Goal: Information Seeking & Learning: Find contact information

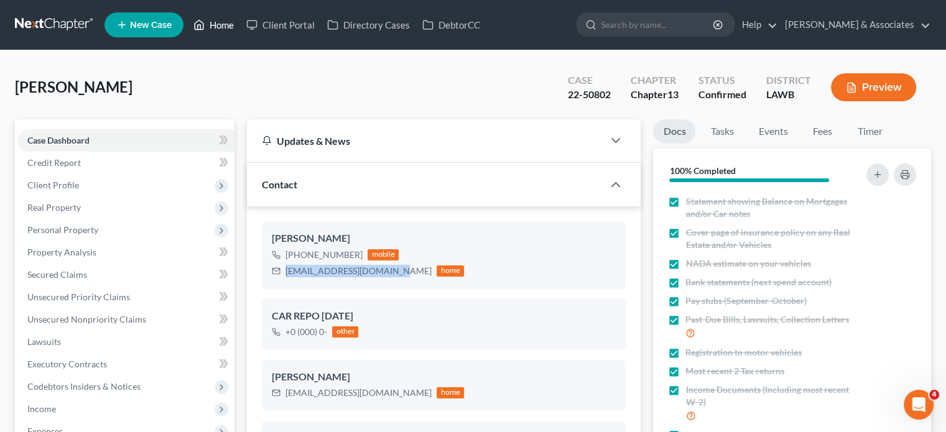
scroll to position [5414, 0]
click at [226, 24] on link "Home" at bounding box center [213, 25] width 53 height 22
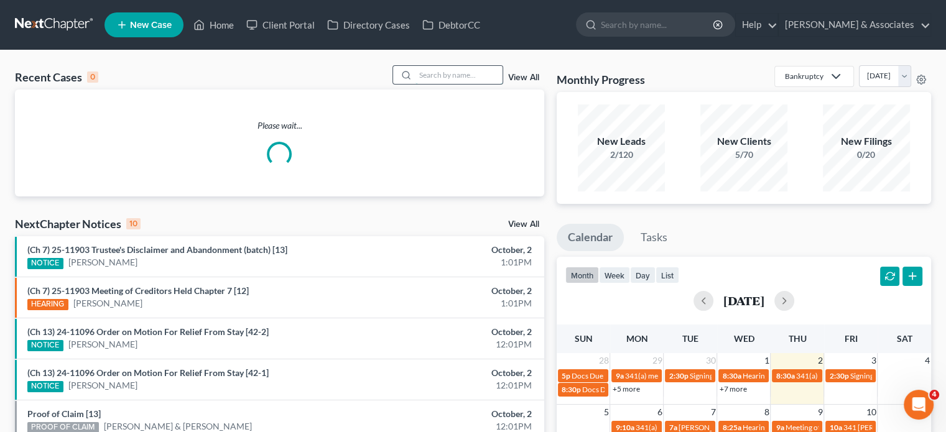
click at [447, 72] on input "search" at bounding box center [458, 75] width 87 height 18
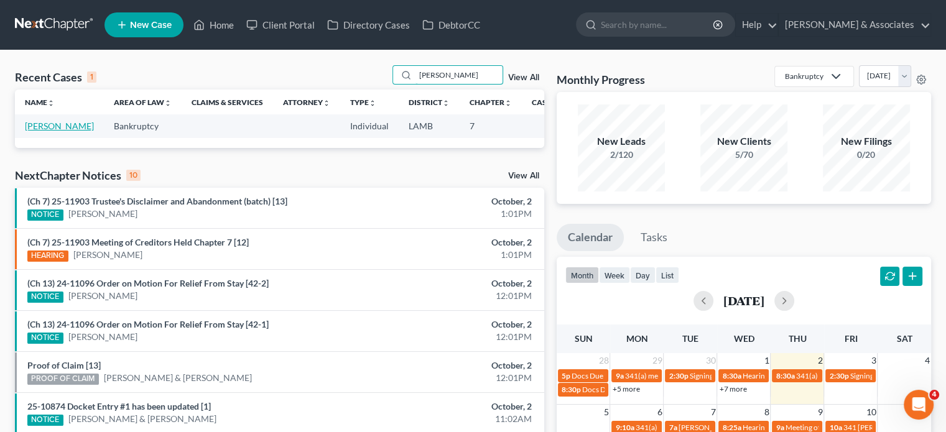
type input "[PERSON_NAME]"
click at [34, 131] on link "[PERSON_NAME]" at bounding box center [59, 126] width 69 height 11
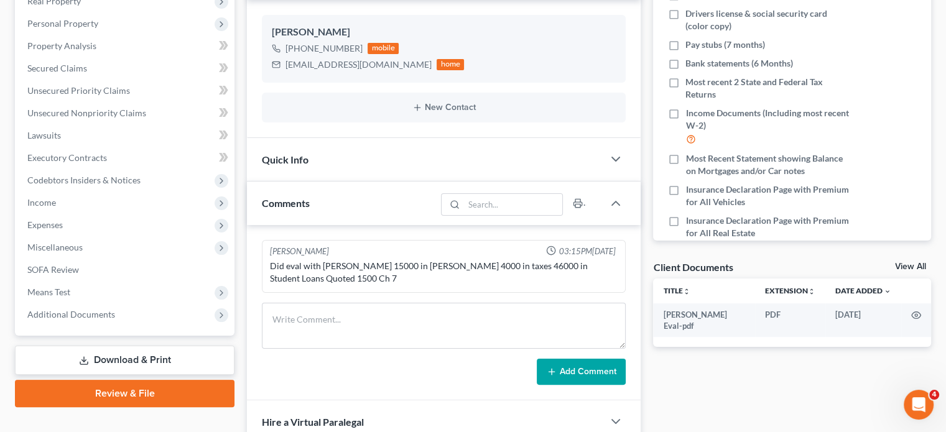
scroll to position [208, 0]
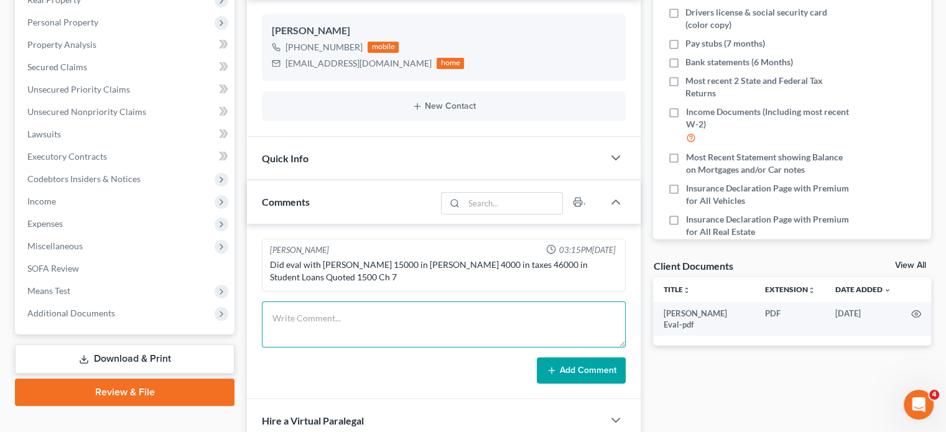
click at [326, 316] on textarea at bounding box center [444, 325] width 364 height 46
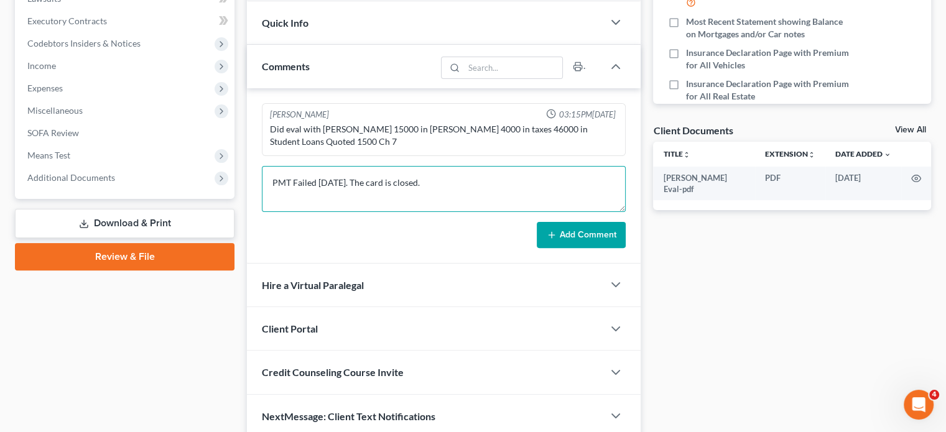
scroll to position [394, 0]
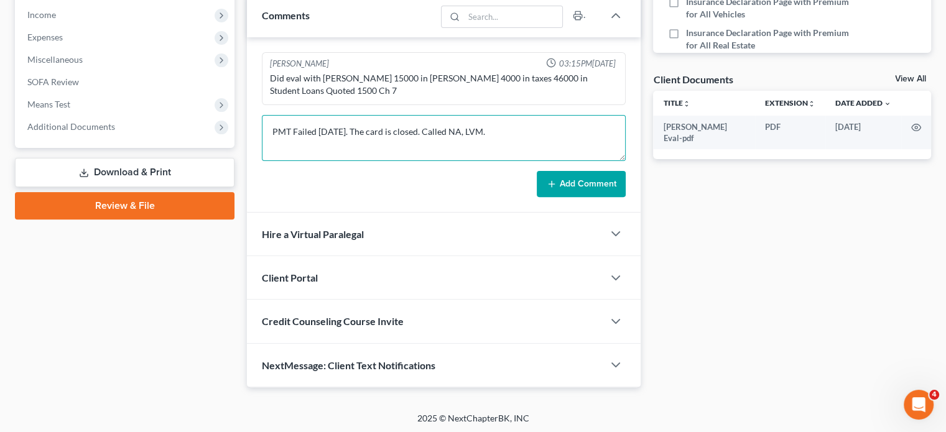
type textarea "PMT Failed [DATE]. The card is closed. Called NA, LVM."
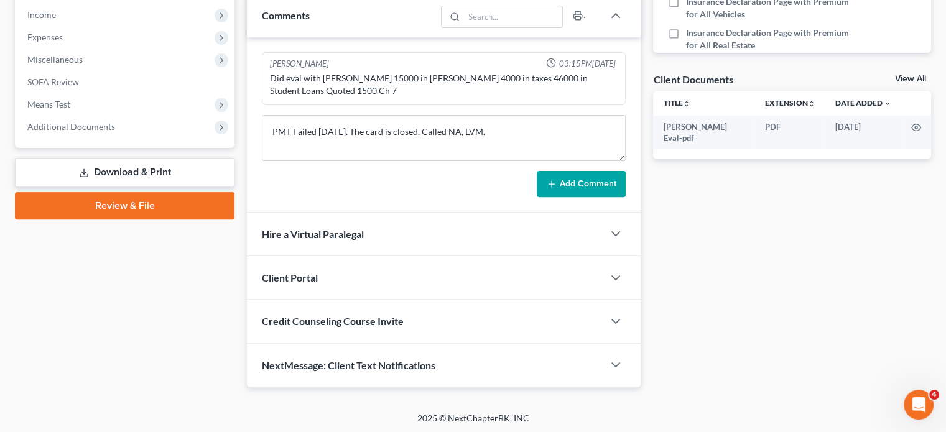
click at [569, 185] on button "Add Comment" at bounding box center [581, 184] width 89 height 26
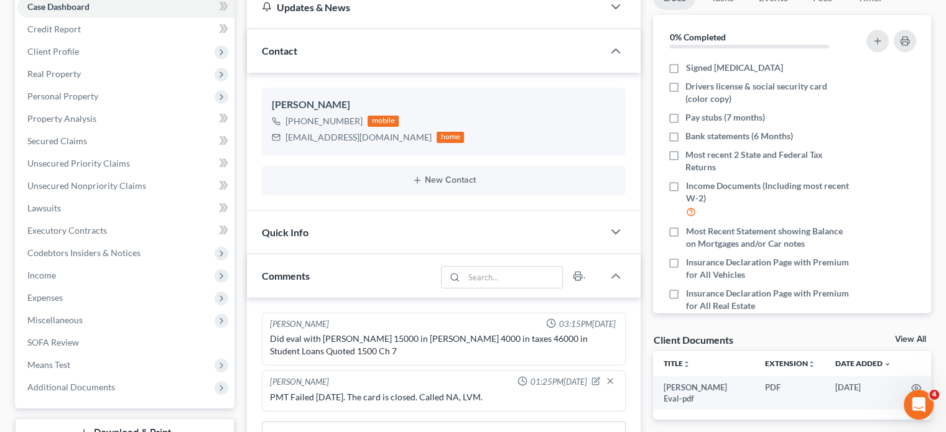
scroll to position [0, 0]
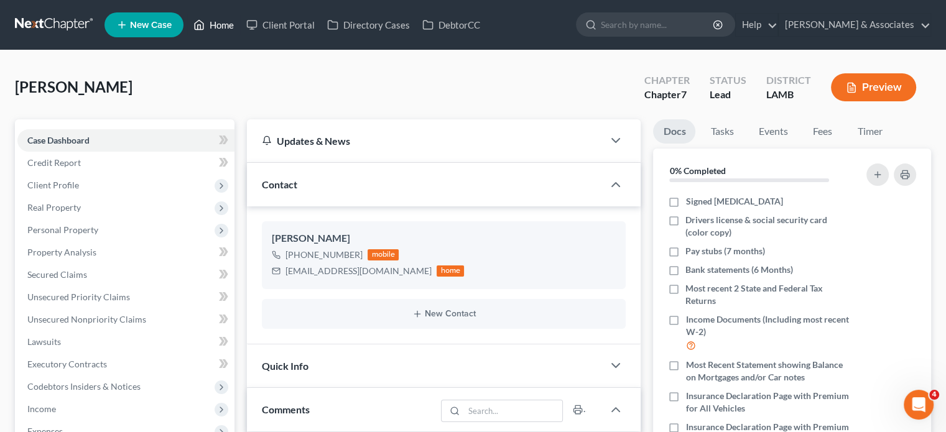
click at [211, 22] on link "Home" at bounding box center [213, 25] width 53 height 22
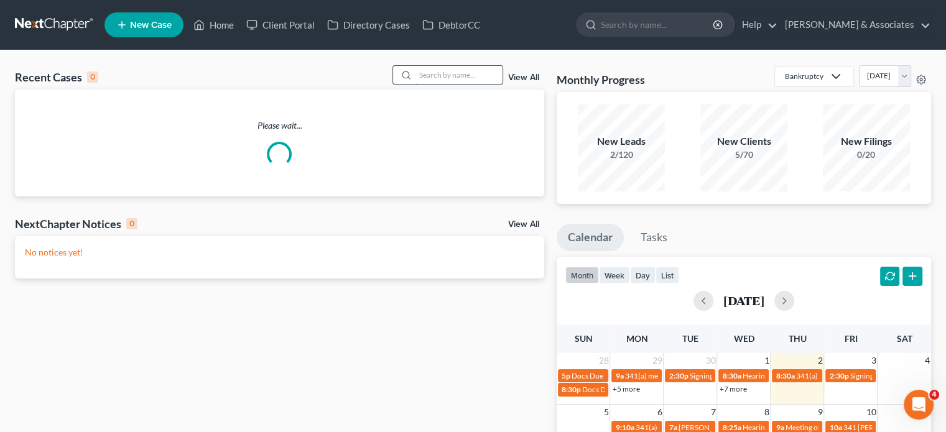
click at [440, 73] on input "search" at bounding box center [458, 75] width 87 height 18
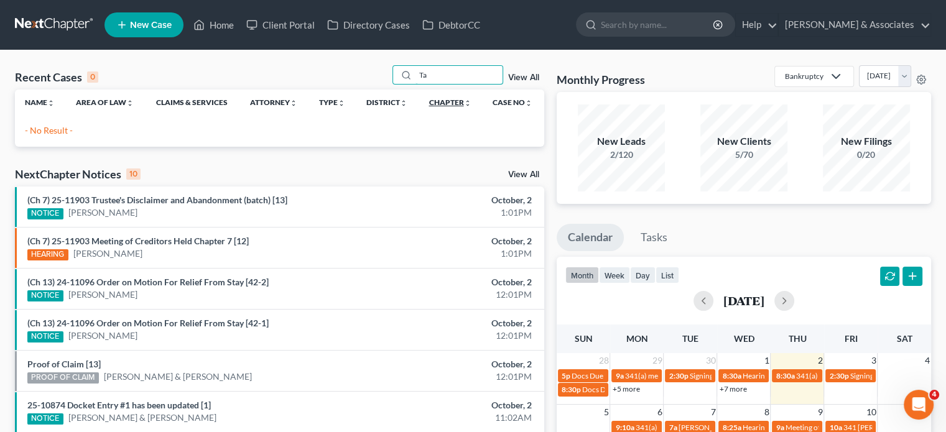
type input "T"
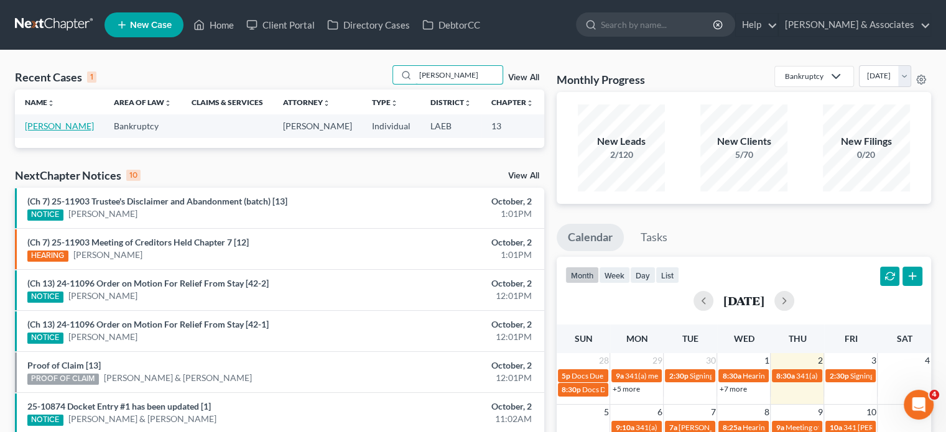
type input "[PERSON_NAME]"
click at [40, 128] on link "[PERSON_NAME]" at bounding box center [59, 126] width 69 height 11
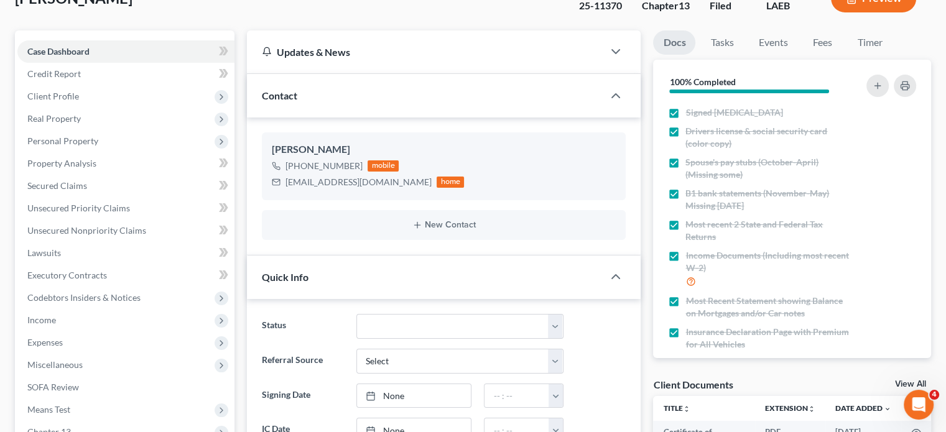
scroll to position [62, 0]
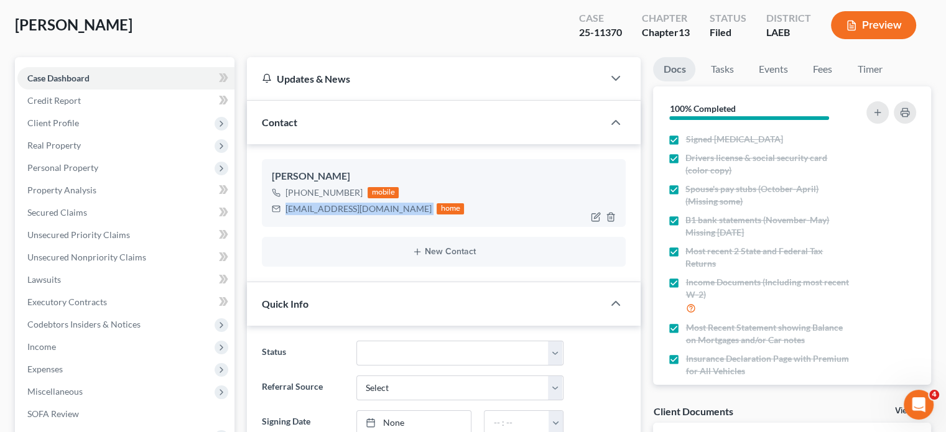
drag, startPoint x: 286, startPoint y: 208, endPoint x: 375, endPoint y: 215, distance: 89.2
click at [375, 215] on div "[EMAIL_ADDRESS][DOMAIN_NAME] home" at bounding box center [368, 209] width 192 height 16
copy div "[EMAIL_ADDRESS][DOMAIN_NAME]"
click at [456, 187] on div "[PHONE_NUMBER] mobile [EMAIL_ADDRESS][DOMAIN_NAME] home" at bounding box center [444, 201] width 344 height 32
drag, startPoint x: 296, startPoint y: 190, endPoint x: 356, endPoint y: 194, distance: 60.5
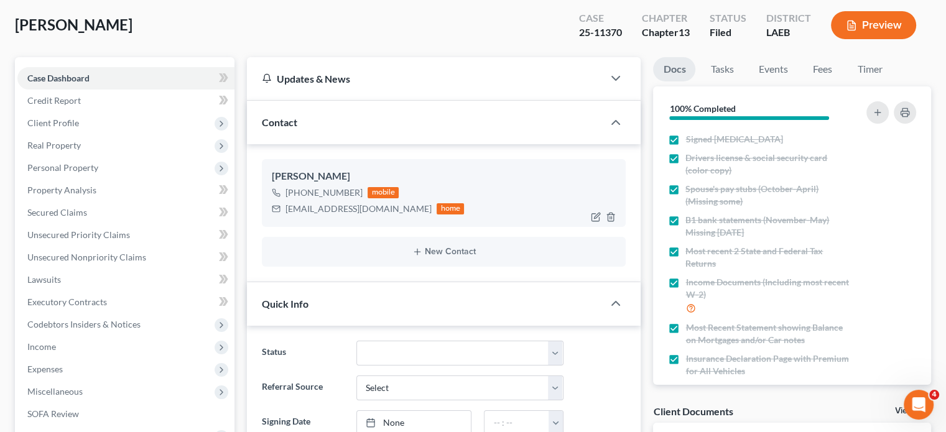
click at [356, 194] on div "[PHONE_NUMBER]" at bounding box center [323, 193] width 77 height 12
copy div "[PHONE_NUMBER]"
